Goal: Find specific page/section: Find specific page/section

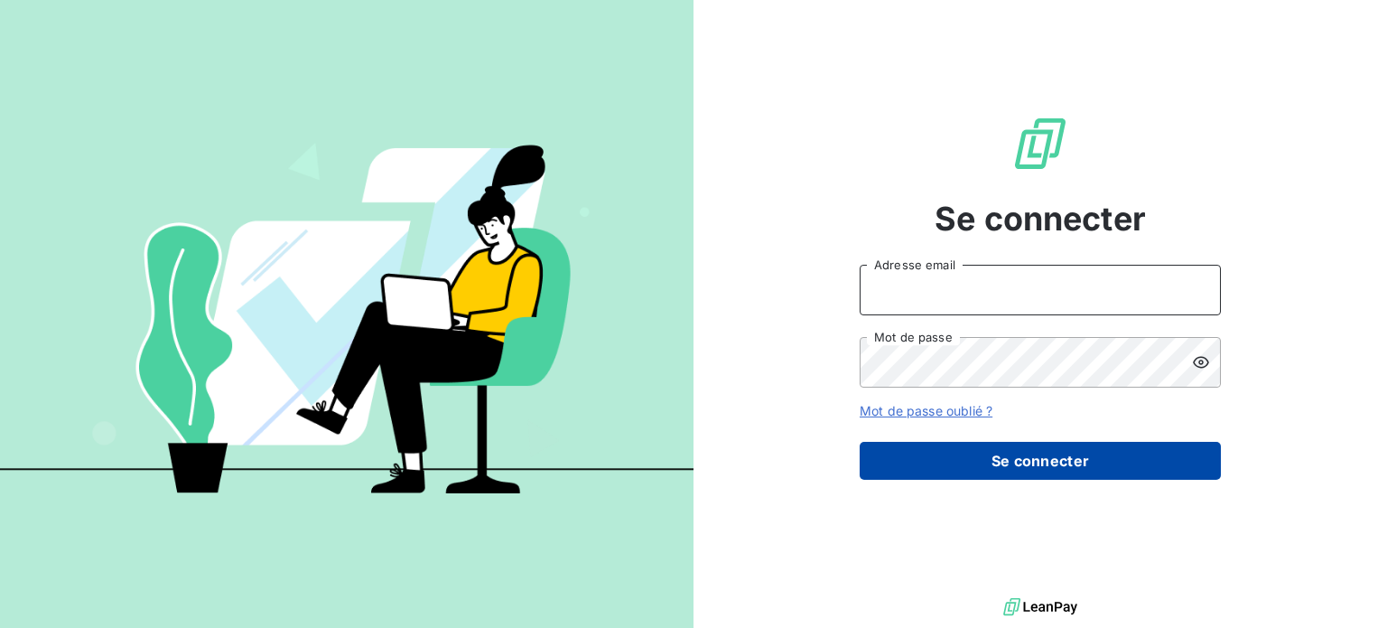
type input "[EMAIL_ADDRESS][PERSON_NAME][DOMAIN_NAME]"
click at [1026, 462] on button "Se connecter" at bounding box center [1040, 461] width 361 height 38
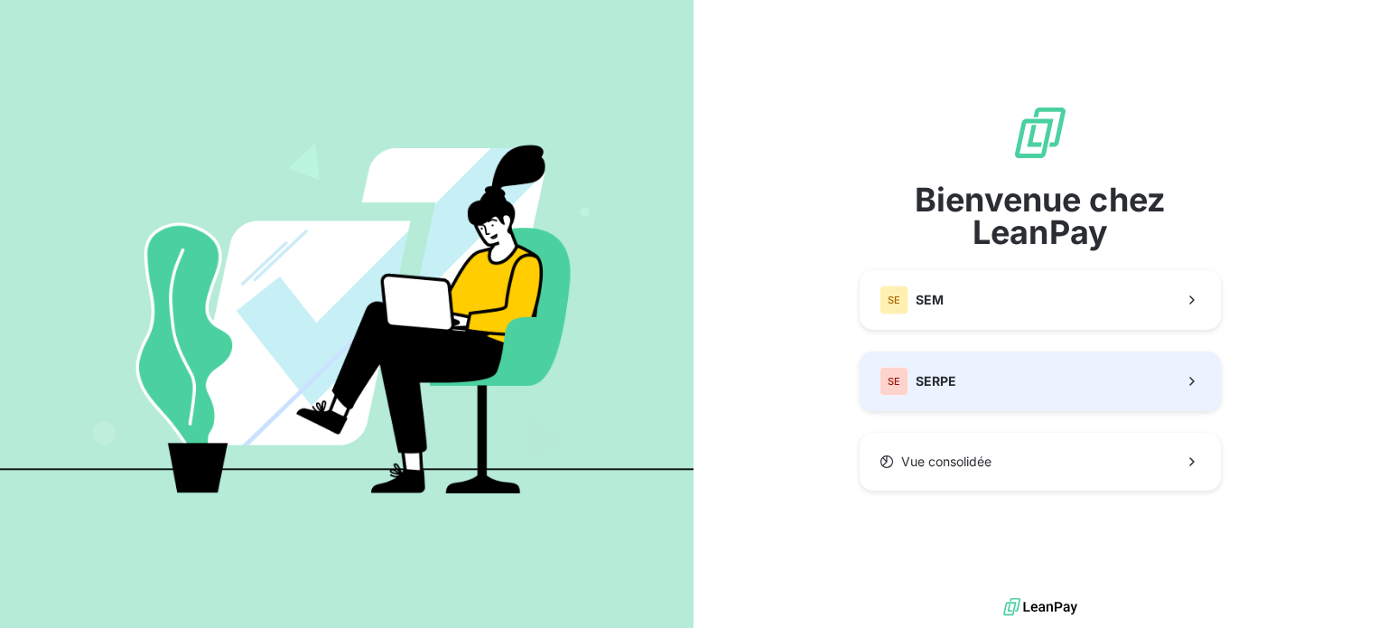
click at [975, 377] on button "SE SERPE" at bounding box center [1040, 381] width 361 height 60
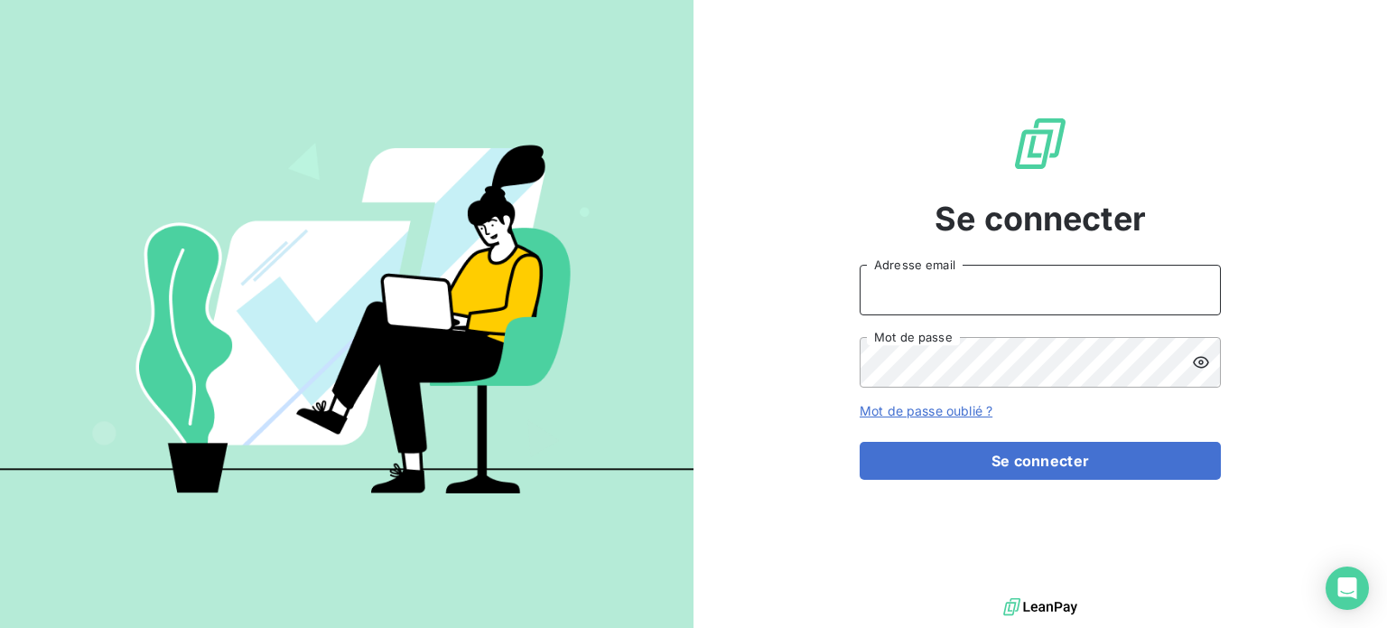
type input "[EMAIL_ADDRESS][PERSON_NAME][DOMAIN_NAME]"
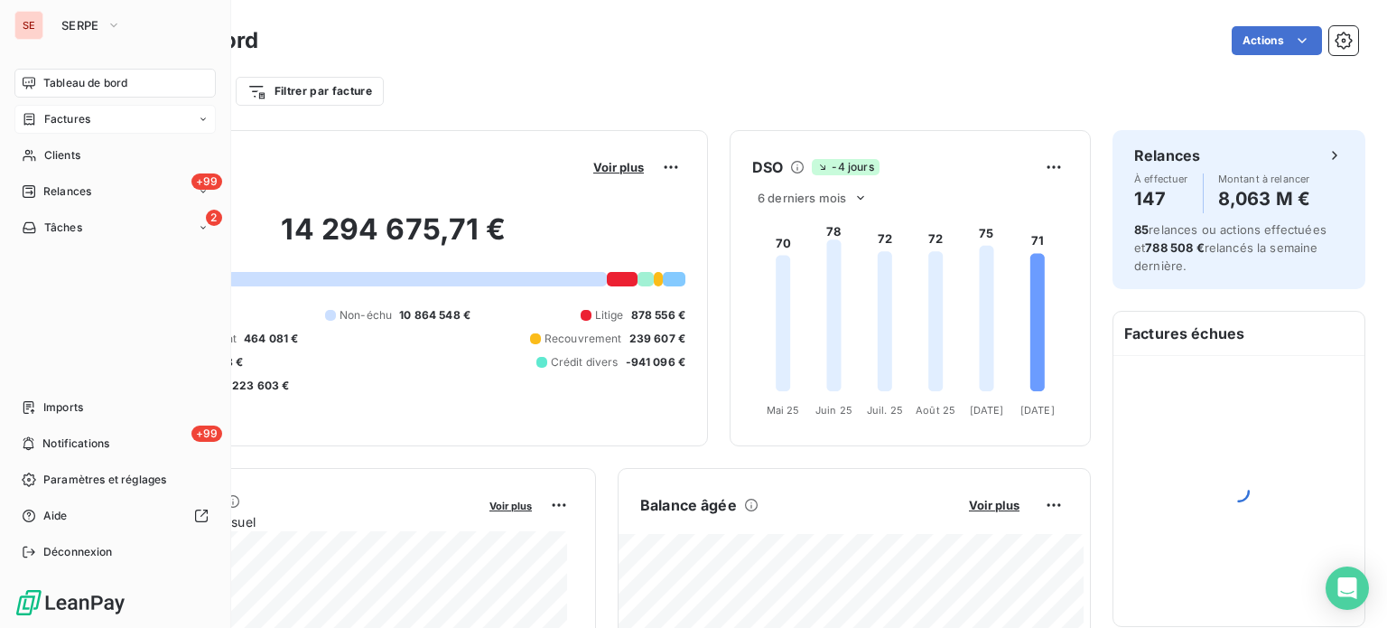
click at [159, 116] on div "Factures" at bounding box center [114, 119] width 201 height 29
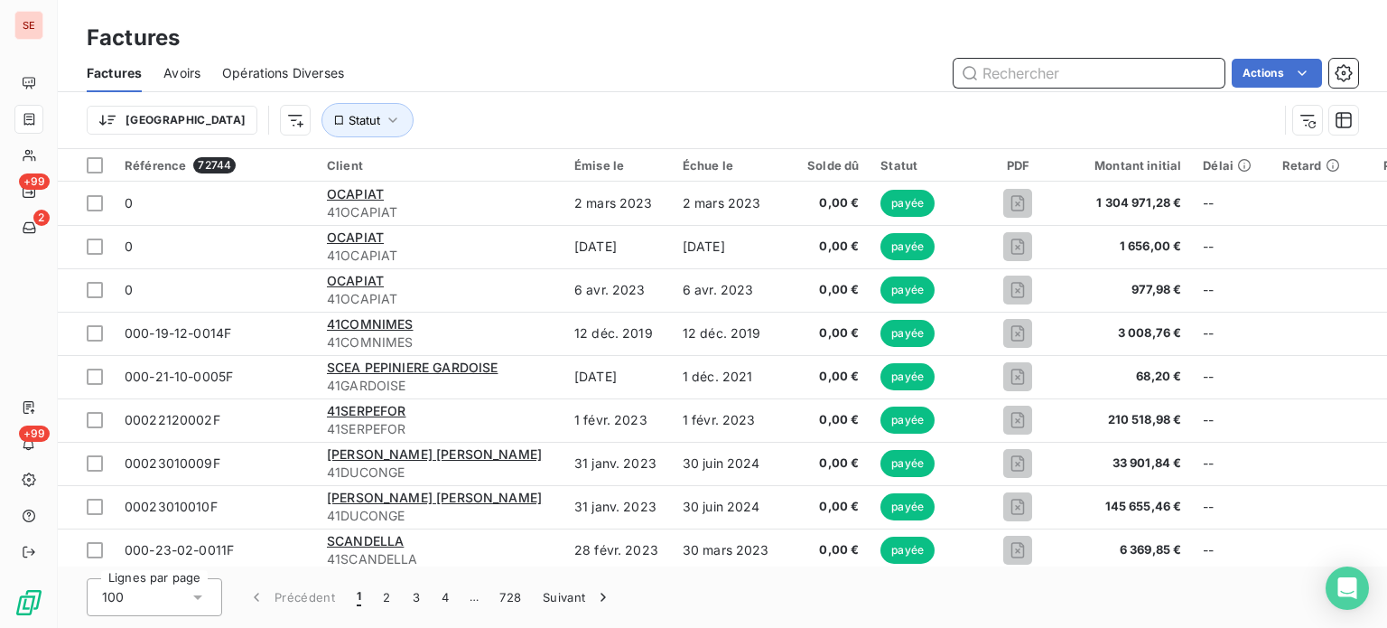
paste input "M191686"
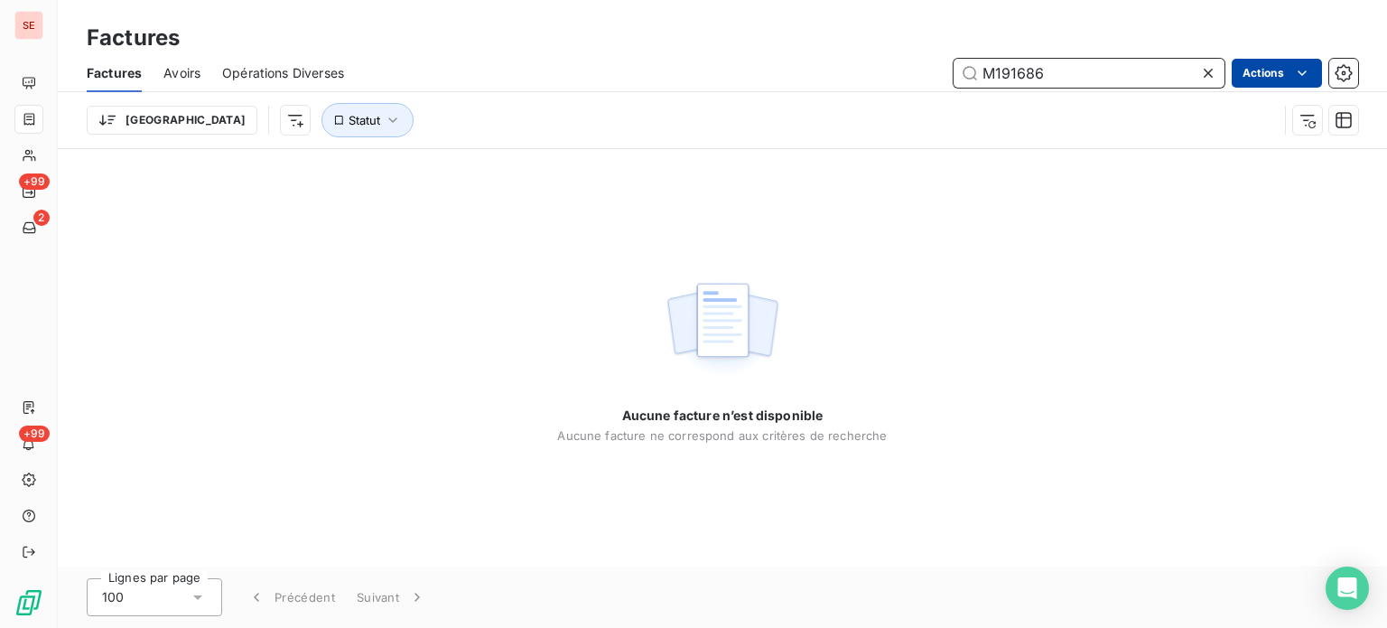
type input "M191686"
click at [1276, 70] on html "SE +99 2 +99 Factures Factures Avoirs Opérations Diverses M191686 Actions Trier…" at bounding box center [693, 314] width 1387 height 628
click at [1118, 78] on html "SE +99 2 +99 Factures Factures Avoirs Opérations Diverses M191686 Actions Trier…" at bounding box center [693, 314] width 1387 height 628
drag, startPoint x: 1110, startPoint y: 75, endPoint x: 907, endPoint y: 64, distance: 203.5
click at [907, 64] on div "M191686 Actions" at bounding box center [862, 73] width 992 height 29
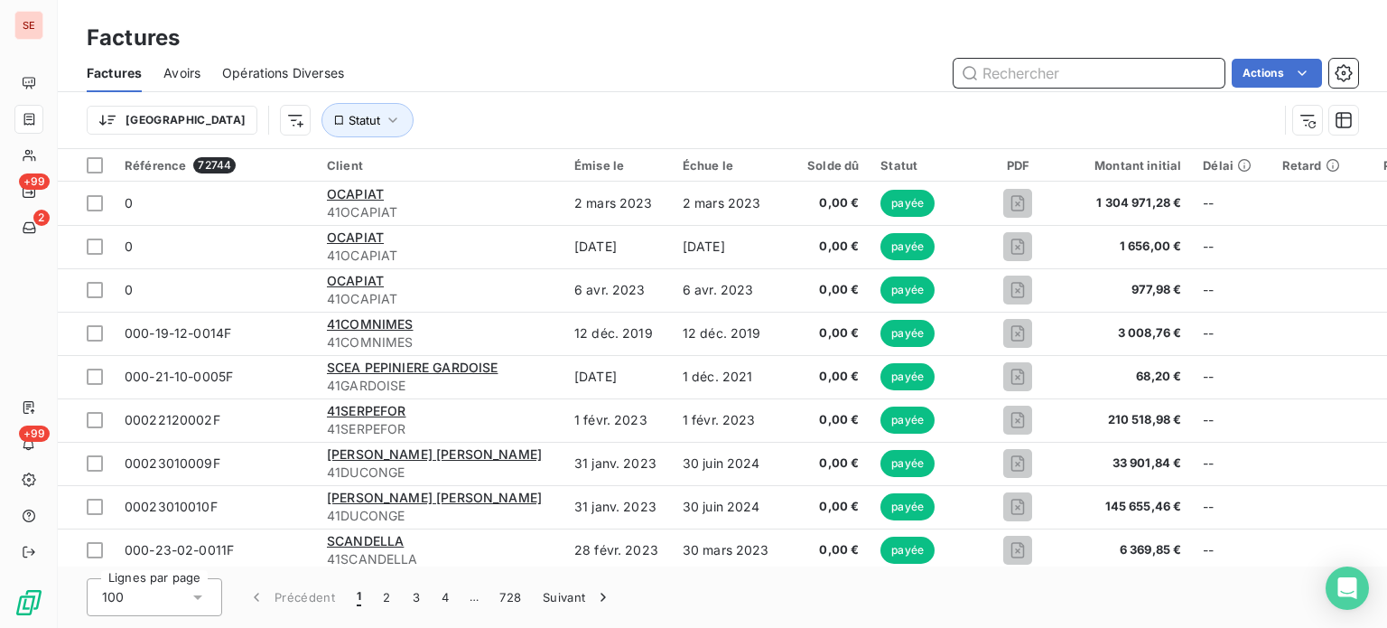
paste input "34E-24-04-0357"
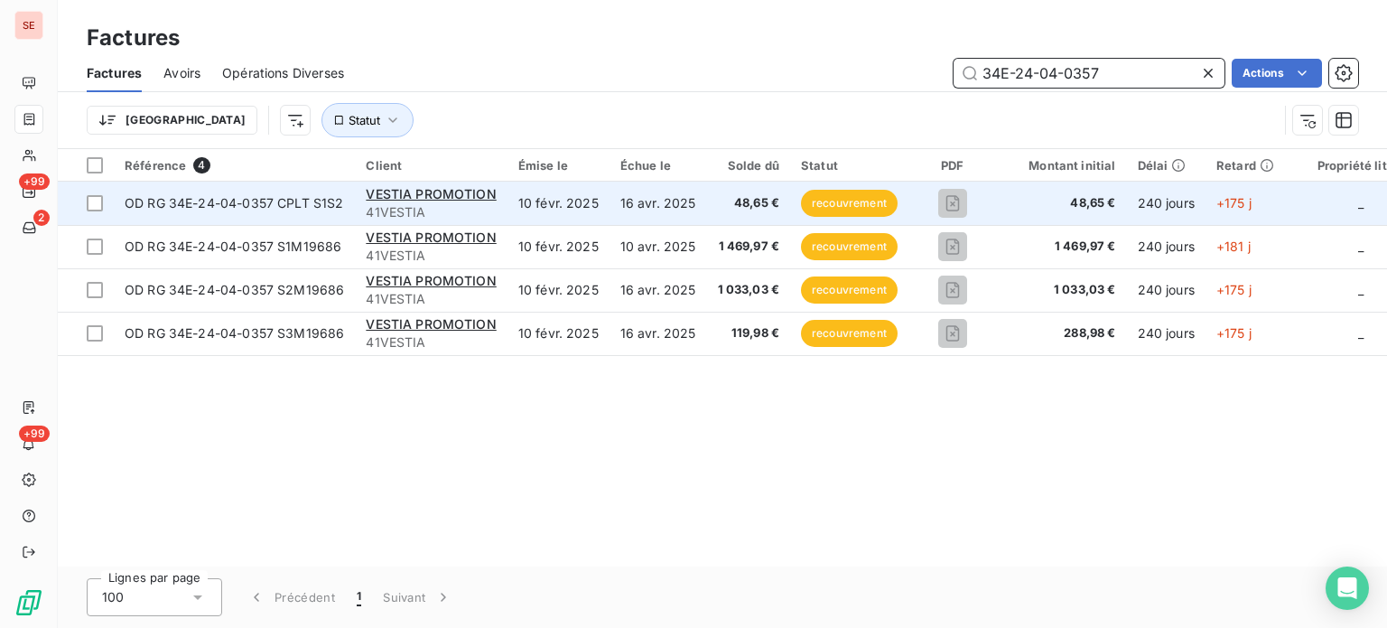
type input "34E-24-04-0357"
click at [292, 212] on td "OD RG 34E-24-04-0357 CPLT S1S2" at bounding box center [234, 202] width 241 height 43
